Goal: Transaction & Acquisition: Purchase product/service

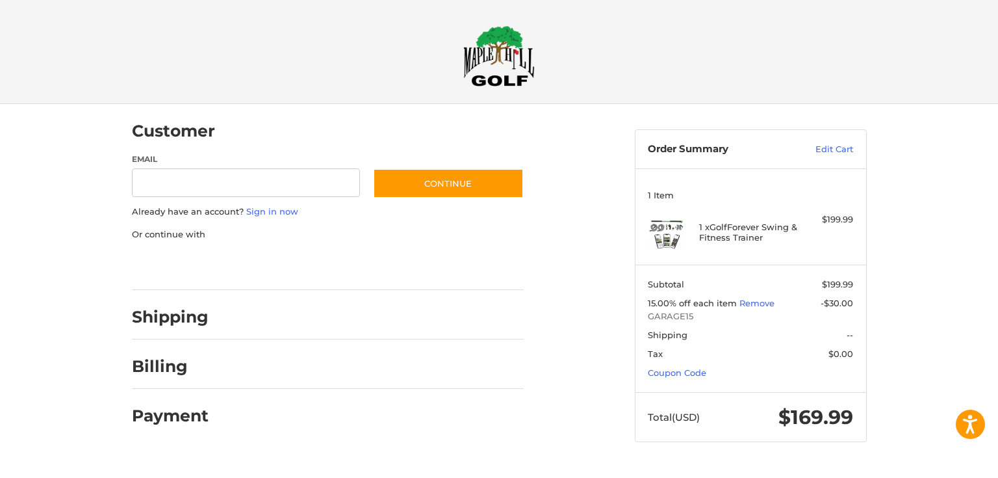
click at [0, 467] on div at bounding box center [0, 467] width 0 height 0
click at [974, 467] on div at bounding box center [499, 467] width 998 height 0
click at [222, 190] on input "Email" at bounding box center [246, 182] width 229 height 29
type input "**********"
